Goal: Task Accomplishment & Management: Manage account settings

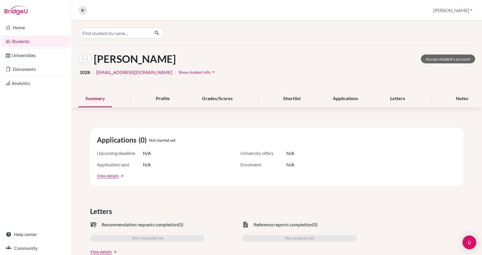
click at [27, 41] on link "Students" at bounding box center [35, 41] width 69 height 11
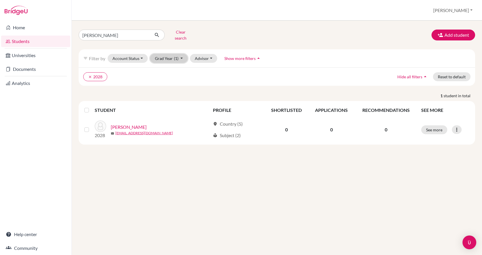
click at [165, 54] on button "Grad Year (1)" at bounding box center [169, 58] width 38 height 9
click at [167, 87] on span "2026" at bounding box center [162, 89] width 10 height 7
click at [149, 34] on input "[PERSON_NAME]" at bounding box center [114, 35] width 71 height 11
click at [142, 33] on input "sosa" at bounding box center [114, 35] width 71 height 11
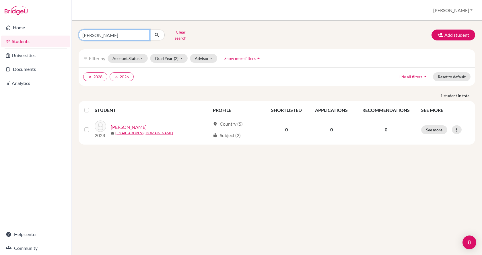
click at [146, 34] on input "sosa" at bounding box center [114, 35] width 71 height 11
click at [142, 34] on input "sosa" at bounding box center [114, 35] width 71 height 11
click at [144, 33] on input "sosa" at bounding box center [114, 35] width 71 height 11
click at [182, 55] on button "Grad Year (2)" at bounding box center [169, 58] width 38 height 9
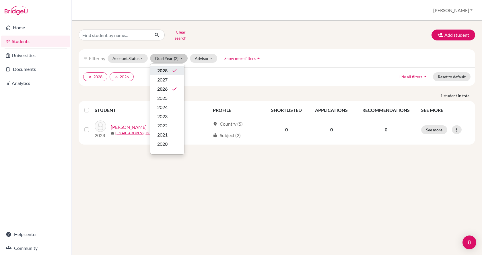
click at [180, 67] on button "2028 done" at bounding box center [167, 70] width 34 height 9
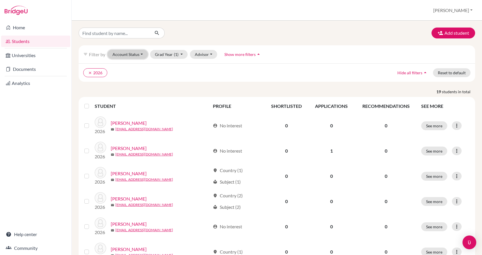
click at [125, 56] on button "Account Status" at bounding box center [128, 54] width 40 height 9
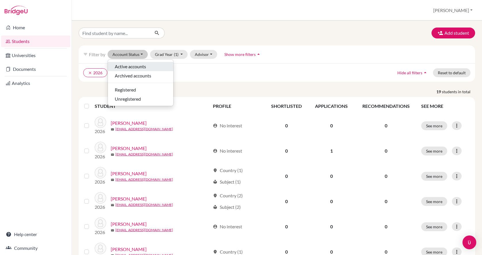
click at [145, 69] on span "Active accounts" at bounding box center [130, 66] width 31 height 7
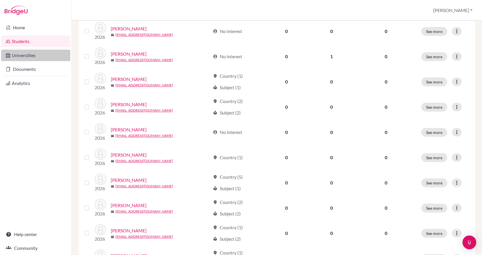
scroll to position [84, 0]
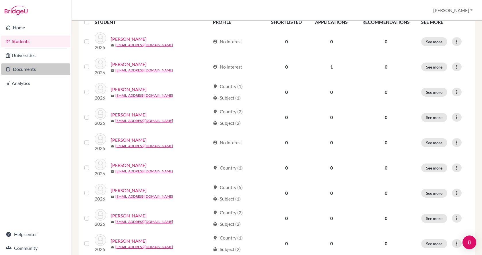
click at [28, 69] on link "Documents" at bounding box center [35, 68] width 69 height 11
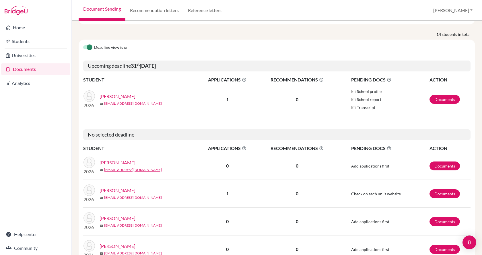
scroll to position [86, 0]
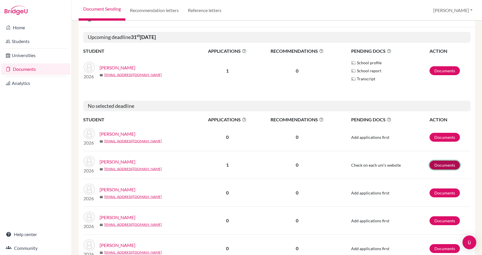
click at [433, 164] on link "Documents" at bounding box center [445, 165] width 30 height 9
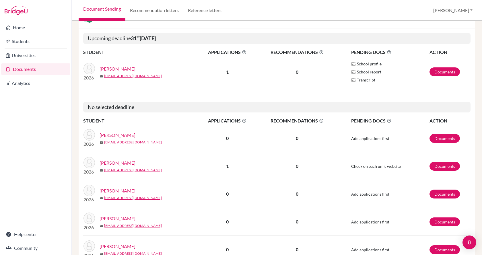
scroll to position [81, 0]
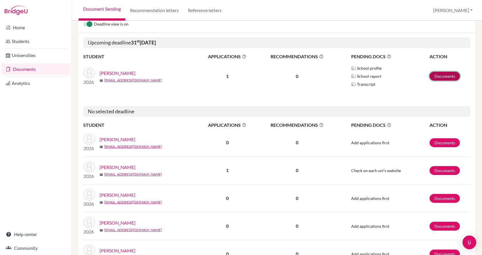
click at [445, 74] on link "Documents" at bounding box center [445, 76] width 30 height 9
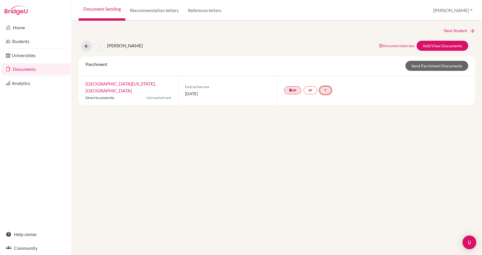
click at [324, 87] on link "T" at bounding box center [326, 90] width 12 height 8
click at [312, 87] on link "SP" at bounding box center [311, 90] width 14 height 8
click at [314, 73] on small "Incomplete" at bounding box center [311, 75] width 27 height 5
click at [467, 9] on button "[PERSON_NAME]" at bounding box center [453, 10] width 45 height 11
click at [457, 36] on link "School Settings" at bounding box center [436, 32] width 45 height 9
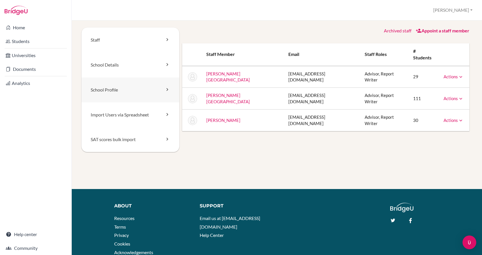
click at [121, 93] on link "School Profile" at bounding box center [131, 90] width 98 height 25
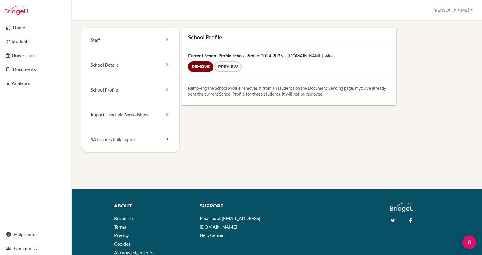
click at [208, 68] on input "Remove" at bounding box center [201, 66] width 26 height 11
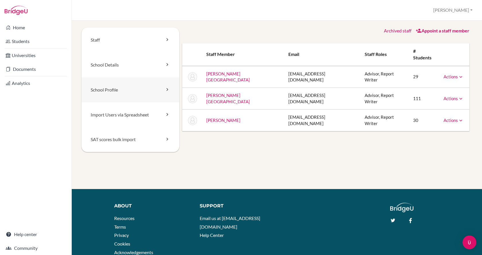
click at [143, 94] on link "School Profile" at bounding box center [131, 90] width 98 height 25
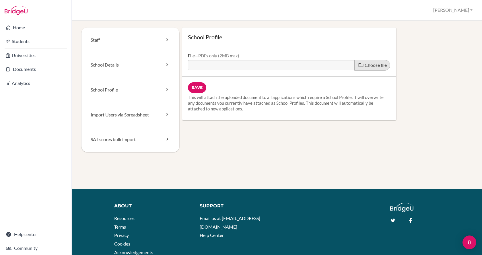
click at [368, 64] on span "Choose file" at bounding box center [376, 64] width 22 height 5
click at [276, 64] on input "Choose file" at bounding box center [232, 63] width 88 height 7
type input "C:\fakepath\School_Profile_2025-2026 (1).pdf"
type input "School_Profile_2025-2026 (1).pdf"
click at [196, 86] on input "Save" at bounding box center [197, 87] width 18 height 11
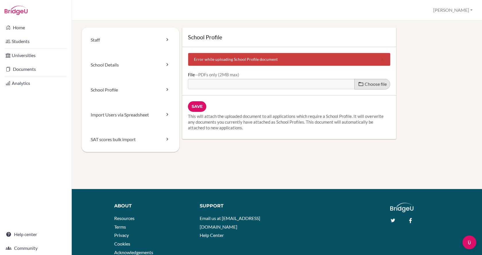
click at [369, 88] on label "Choose file" at bounding box center [373, 84] width 36 height 11
click at [276, 86] on input "Choose file" at bounding box center [232, 82] width 88 height 7
type input "C:\fakepath\School_Profile_2025-2026_LR.pdf"
type input "School_Profile_2025-2026_LR.pdf"
click at [189, 107] on input "Save" at bounding box center [197, 106] width 18 height 11
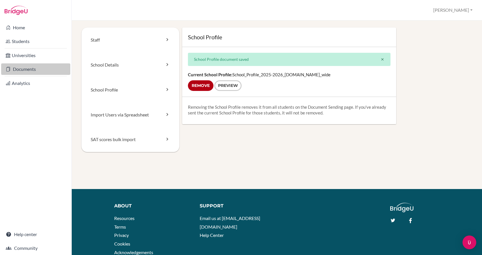
click at [26, 71] on link "Documents" at bounding box center [35, 68] width 69 height 11
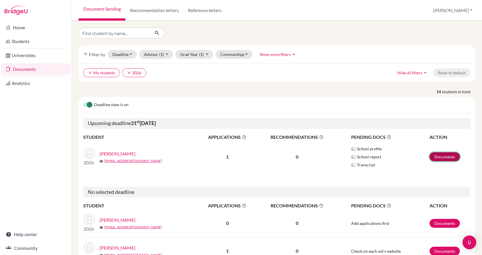
click at [452, 157] on link "Documents" at bounding box center [445, 156] width 30 height 9
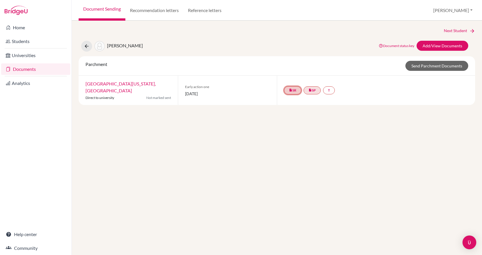
click at [291, 86] on link "insert_drive_file SR" at bounding box center [292, 90] width 17 height 8
click at [295, 67] on div "School Report Complete. Ready to send." at bounding box center [293, 72] width 38 height 11
click at [292, 70] on link "School Report" at bounding box center [292, 69] width 25 height 5
click at [330, 86] on link "T" at bounding box center [329, 90] width 12 height 8
click at [335, 70] on span "undefined" at bounding box center [331, 69] width 18 height 5
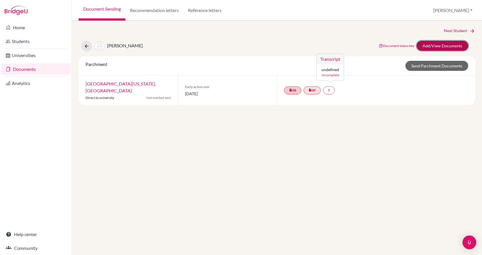
click at [428, 47] on link "Add/View Documents" at bounding box center [443, 46] width 52 height 10
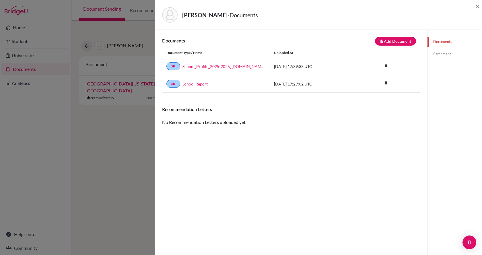
click at [446, 53] on link "Parchment" at bounding box center [455, 54] width 54 height 10
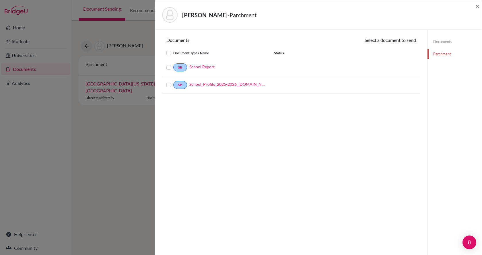
click at [440, 41] on link "Documents" at bounding box center [455, 42] width 54 height 10
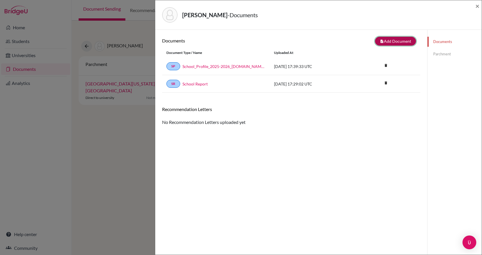
click at [384, 41] on button "note_add Add Document" at bounding box center [395, 41] width 41 height 9
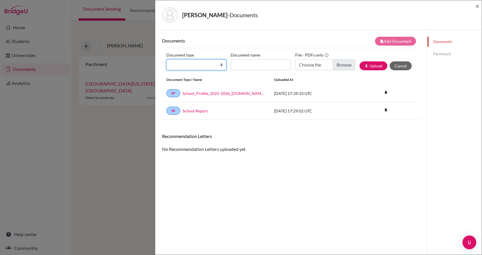
click at [207, 69] on select "Change explanation for Common App reports Counselor recommendation Internationa…" at bounding box center [197, 64] width 60 height 11
select select "2"
click at [167, 59] on select "Change explanation for Common App reports Counselor recommendation Internationa…" at bounding box center [197, 64] width 60 height 11
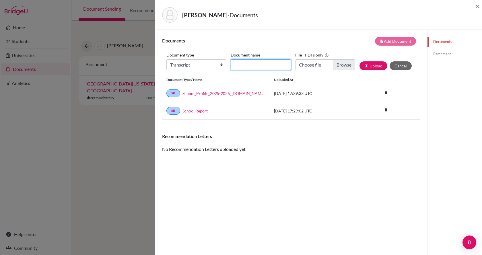
click at [257, 66] on input "Document name" at bounding box center [261, 64] width 60 height 11
type input "Initial Transcript"
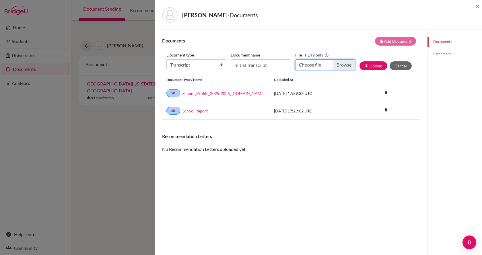
click at [341, 63] on input "Choose file" at bounding box center [325, 64] width 60 height 11
type input "C:\fakepath\Mikolji, Avery High School Transcript.pdf"
click at [373, 62] on button "publish Upload" at bounding box center [374, 65] width 28 height 9
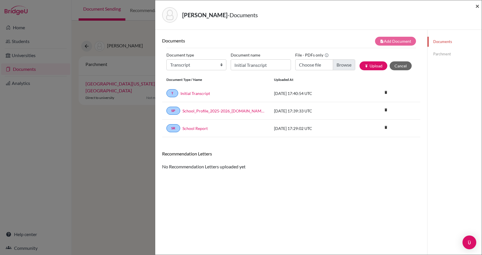
click at [478, 9] on span "×" at bounding box center [478, 6] width 4 height 8
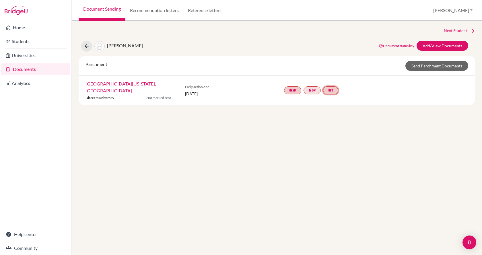
click at [330, 88] on icon "insert_drive_file" at bounding box center [329, 89] width 3 height 3
click at [339, 70] on link "Initial Transcript" at bounding box center [333, 69] width 30 height 5
